Goal: Find contact information: Find contact information

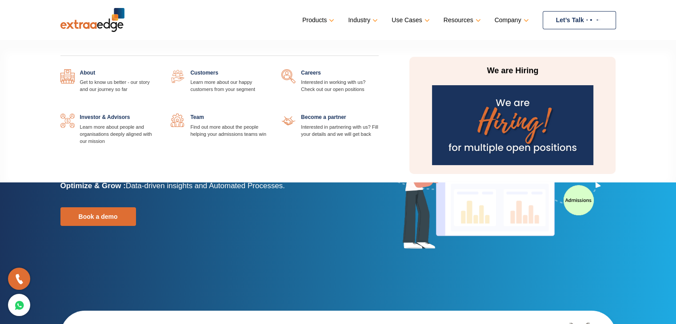
click at [379, 69] on link at bounding box center [379, 69] width 0 height 0
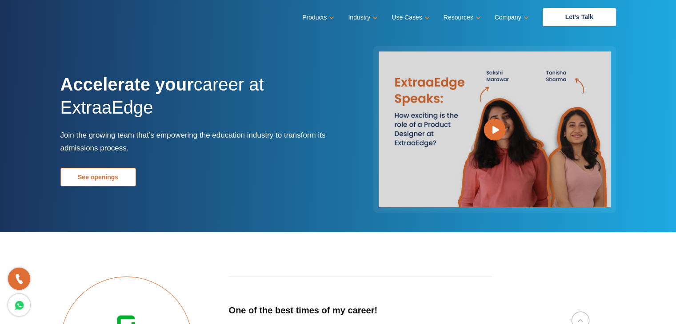
click at [112, 178] on link "See openings" at bounding box center [98, 177] width 76 height 19
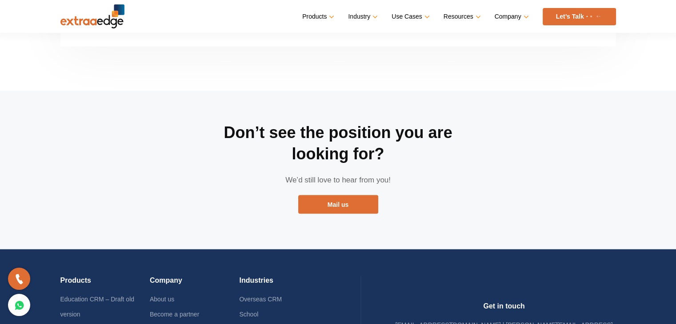
scroll to position [1661, 0]
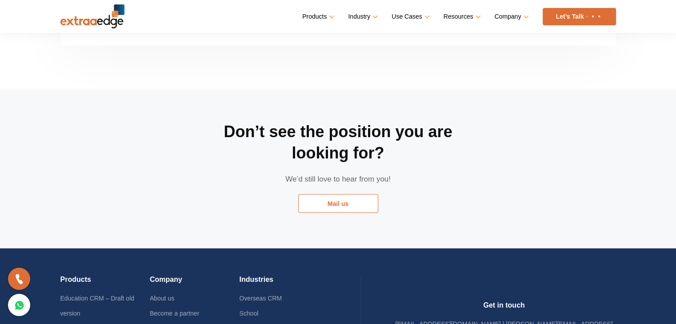
click at [322, 194] on link "Mail us" at bounding box center [338, 203] width 80 height 19
